Goal: Use online tool/utility

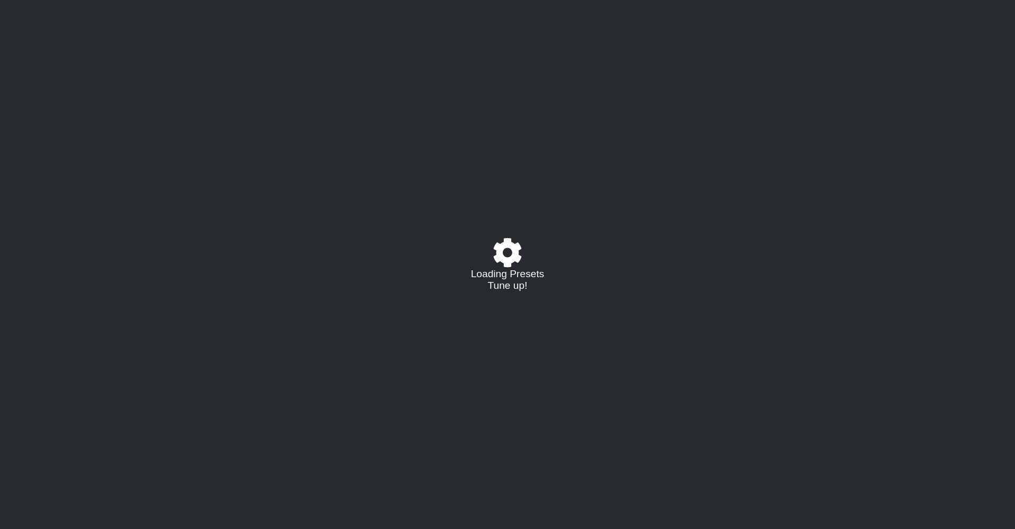
select select "C"
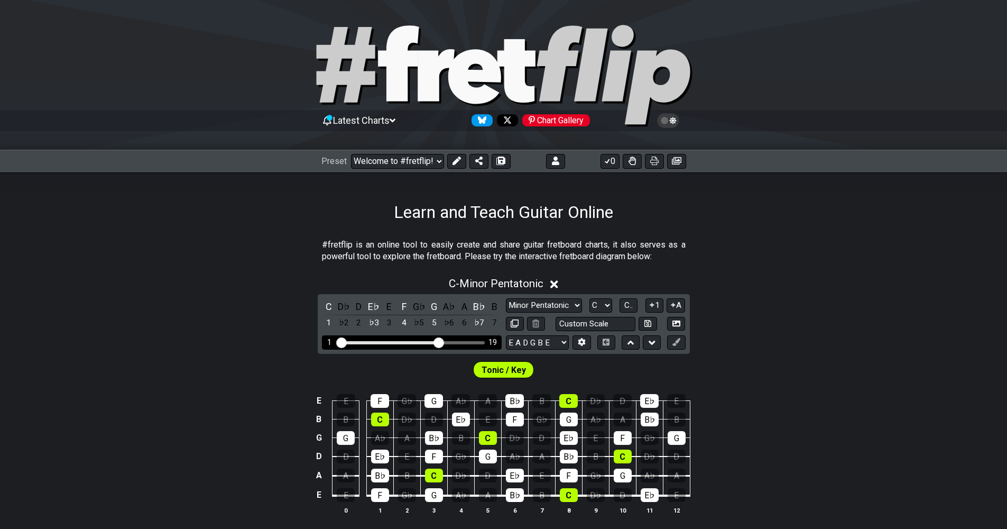
drag, startPoint x: 406, startPoint y: 339, endPoint x: 438, endPoint y: 345, distance: 31.7
click at [438, 341] on input "Visible fret range" at bounding box center [412, 341] width 150 height 0
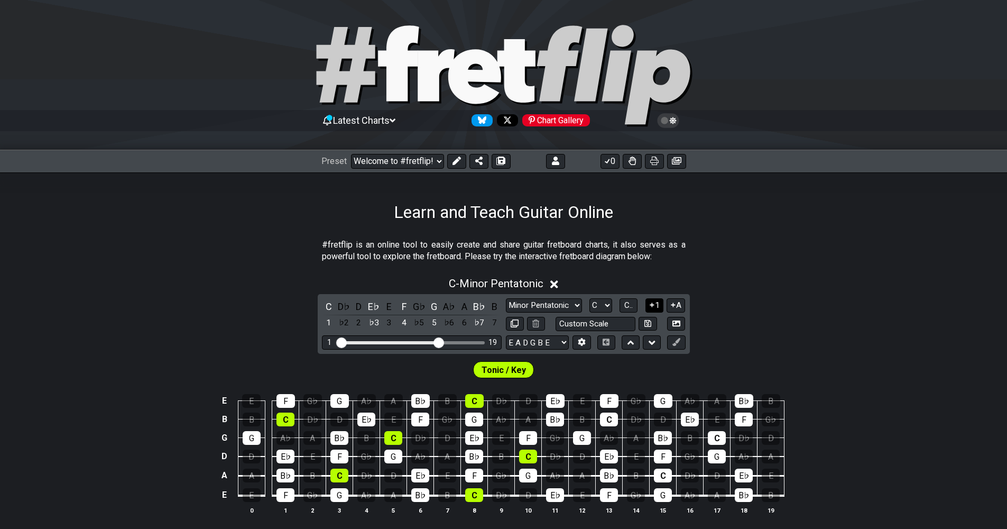
click at [654, 301] on icon at bounding box center [652, 305] width 10 height 8
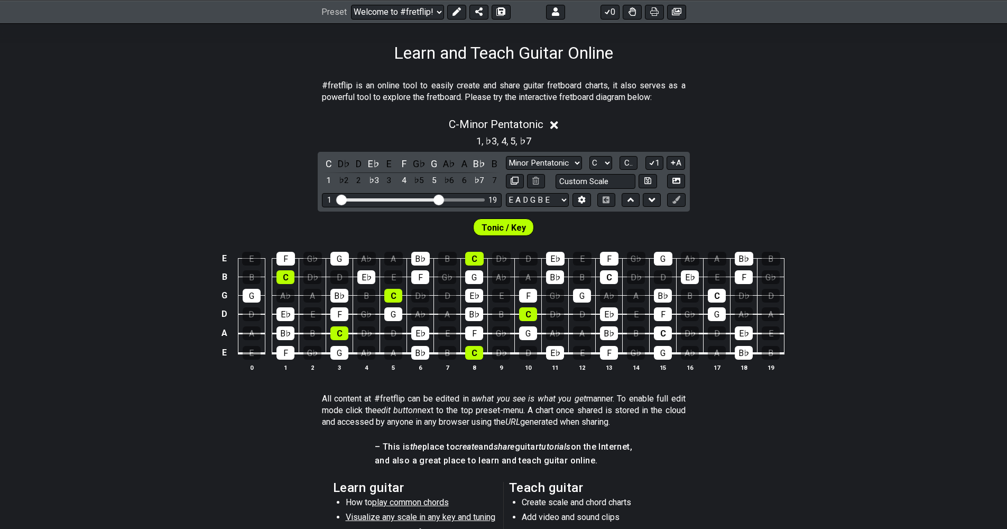
scroll to position [106, 0]
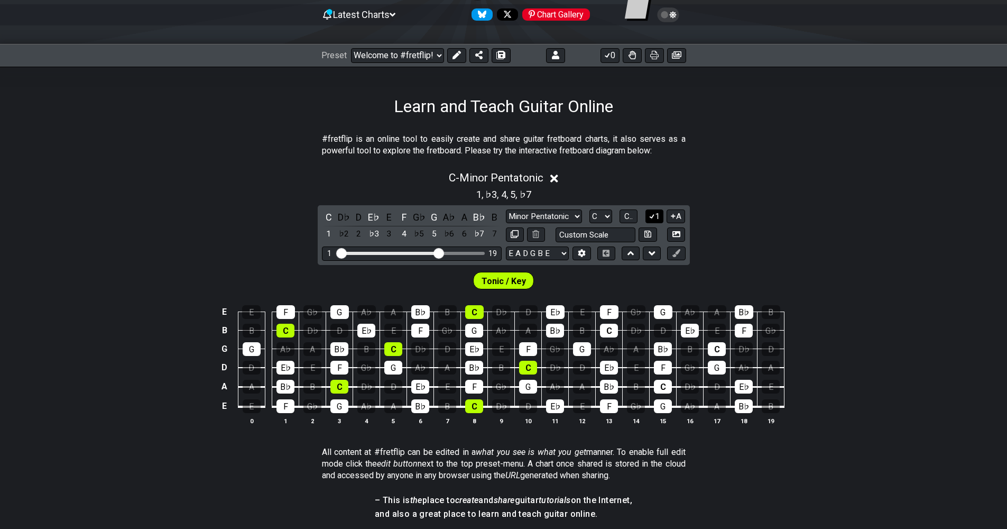
click at [659, 212] on button "1" at bounding box center [654, 216] width 18 height 14
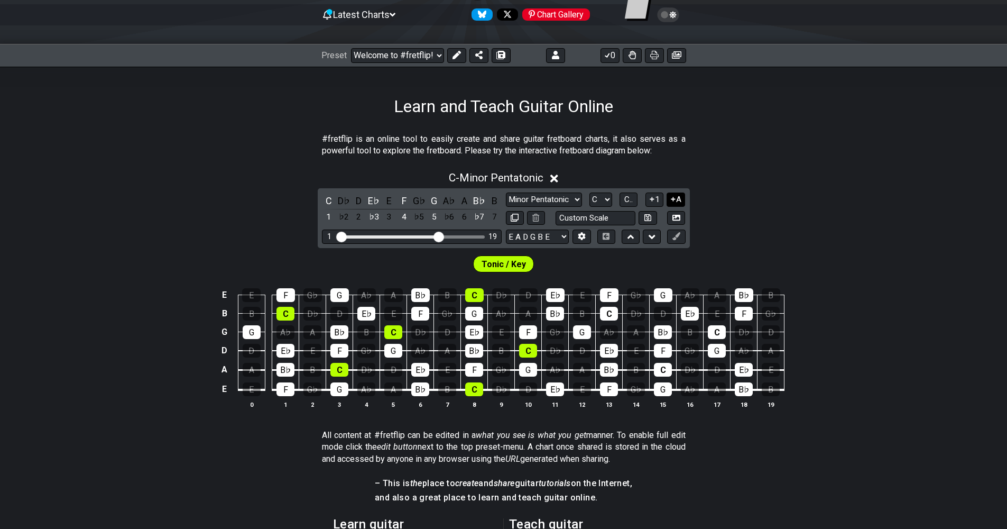
click at [680, 196] on button "A" at bounding box center [675, 199] width 18 height 14
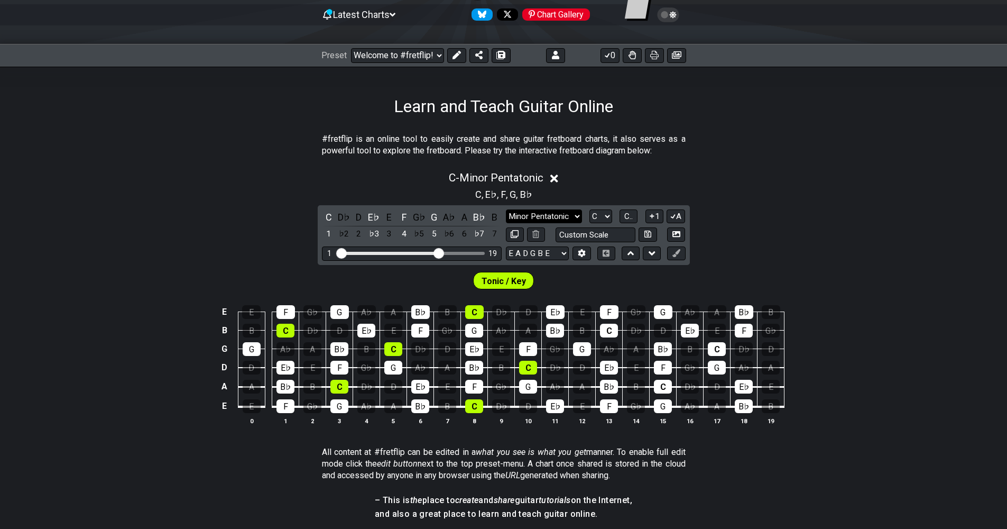
click at [576, 215] on select "Minor Pentatonic Click to edit Minor Pentatonic Major Pentatonic Minor Blues Ma…" at bounding box center [544, 216] width 76 height 14
select select "Lydian"
click at [506, 209] on select "Minor Pentatonic Click to edit Minor Pentatonic Major Pentatonic Minor Blues Ma…" at bounding box center [544, 216] width 76 height 14
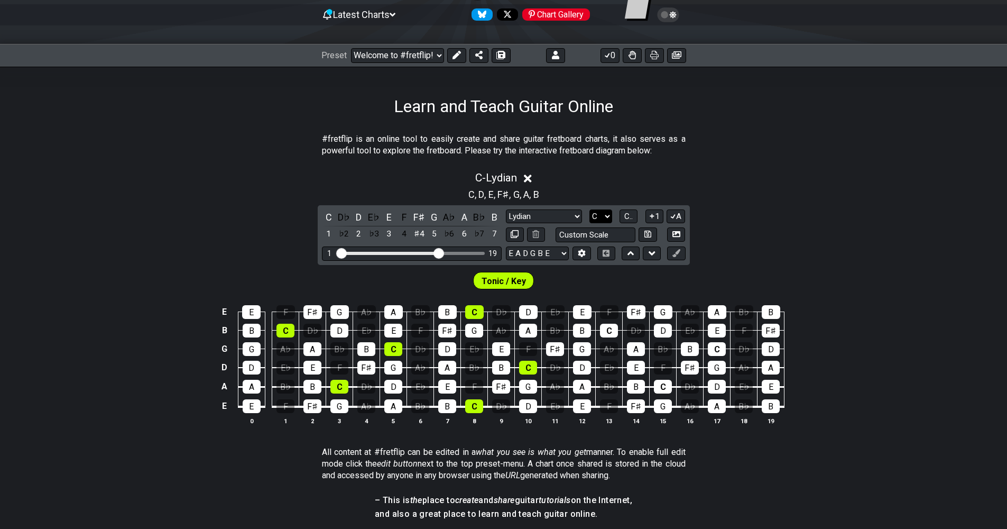
click at [609, 213] on select "A♭ A A♯ B♭ B C C♯ D♭ D D♯ E♭ E F F♯ G♭ G G♯" at bounding box center [600, 216] width 23 height 14
select select "E"
click at [589, 209] on select "A♭ A A♯ B♭ B C C♯ D♭ D D♯ E♭ E F F♯ G♭ G G♯" at bounding box center [600, 216] width 23 height 14
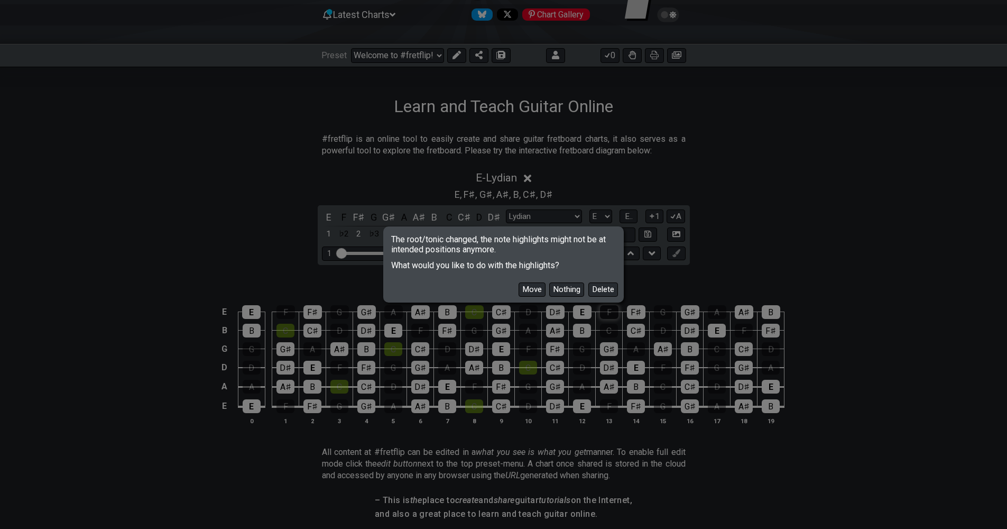
click at [611, 286] on button "Delete" at bounding box center [603, 289] width 30 height 14
